Goal: Find specific page/section: Find specific page/section

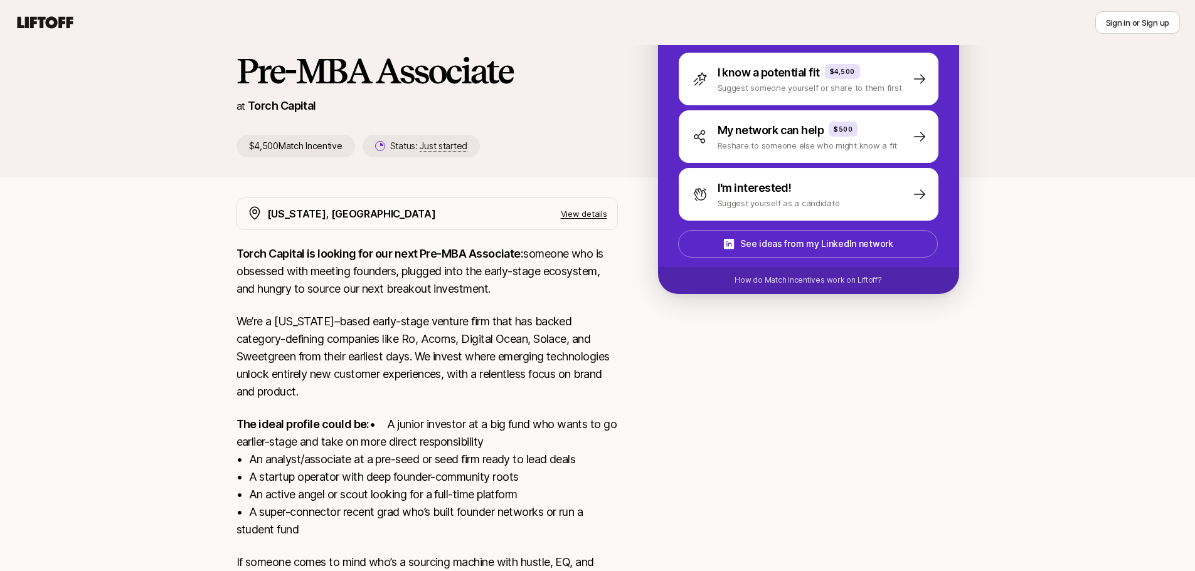
scroll to position [167, 0]
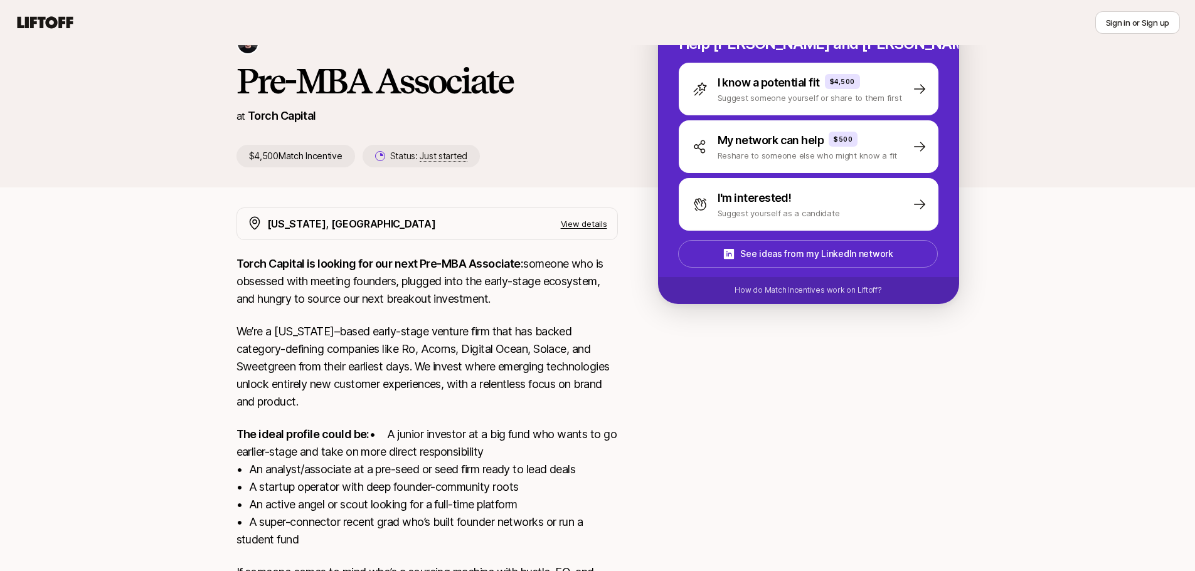
click at [313, 156] on p "$4,500 Match Incentive" at bounding box center [295, 156] width 119 height 23
drag, startPoint x: 218, startPoint y: 158, endPoint x: 298, endPoint y: 159, distance: 79.6
click at [297, 159] on div "[PERSON_NAME] shared with you [PERSON_NAME] and [PERSON_NAME] are looking for P…" at bounding box center [597, 48] width 1195 height 280
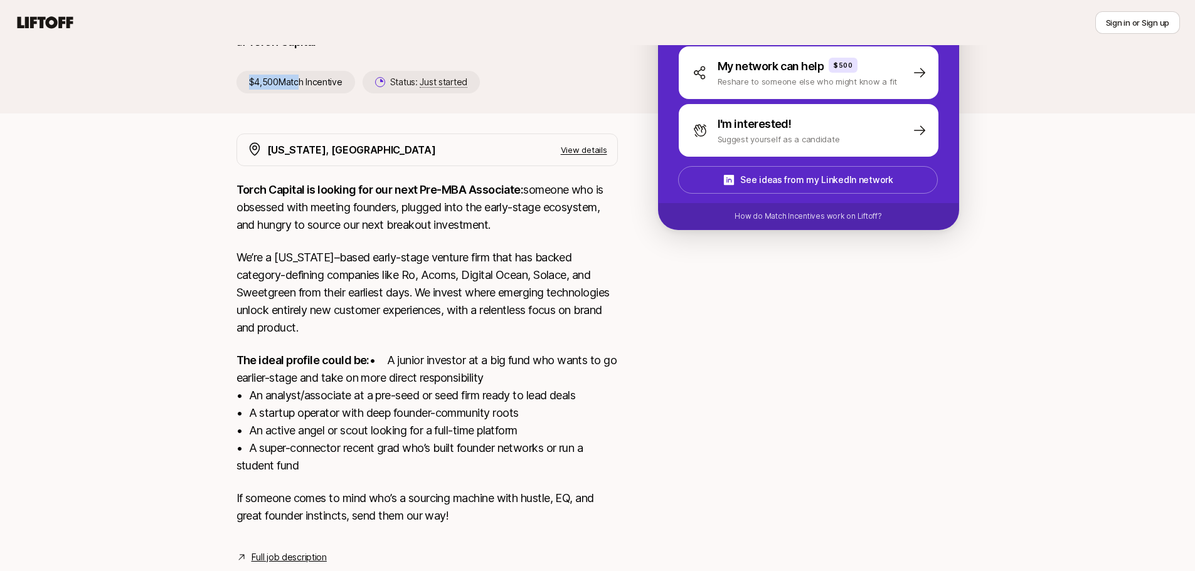
scroll to position [293, 0]
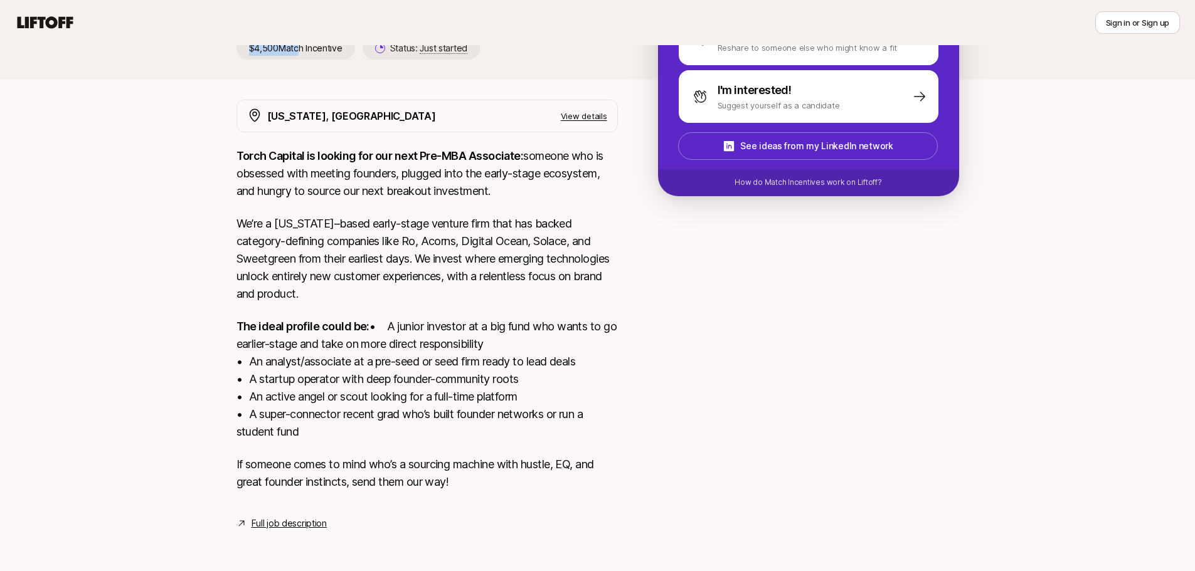
click at [294, 522] on link "Full job description" at bounding box center [288, 523] width 75 height 15
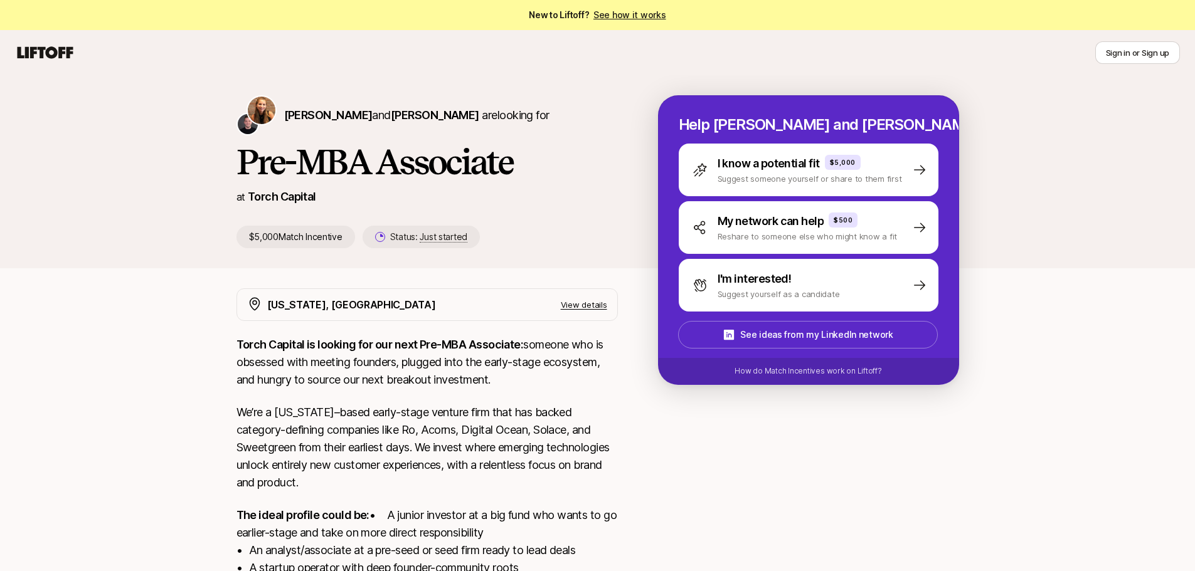
click at [267, 240] on p "$5,000 Match Incentive" at bounding box center [295, 237] width 119 height 23
